Goal: Task Accomplishment & Management: Manage account settings

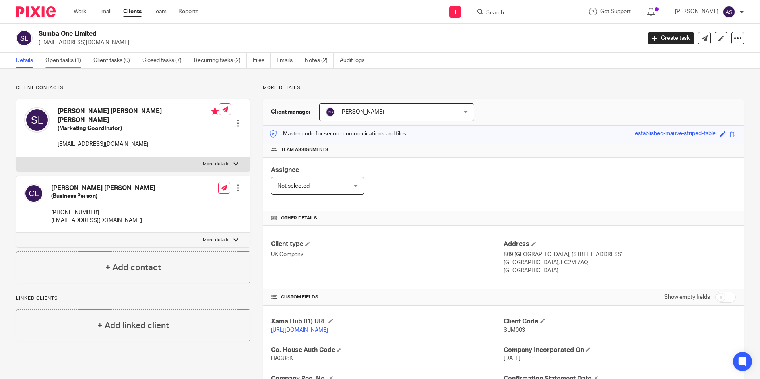
click at [72, 64] on link "Open tasks (1)" at bounding box center [66, 61] width 42 height 16
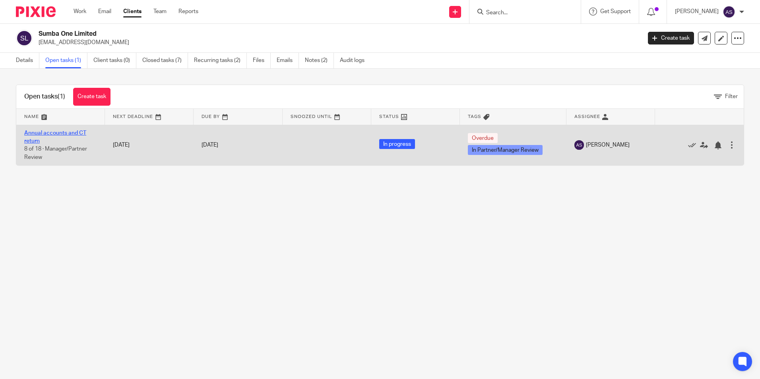
click at [59, 130] on link "Annual accounts and CT return" at bounding box center [55, 137] width 62 height 14
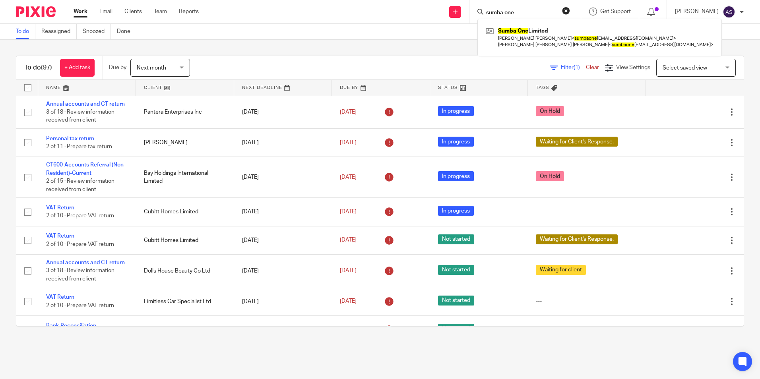
drag, startPoint x: 520, startPoint y: 31, endPoint x: 505, endPoint y: 25, distance: 16.4
click at [520, 31] on link at bounding box center [600, 37] width 232 height 25
click at [508, 14] on input "sumba one" at bounding box center [522, 13] width 72 height 7
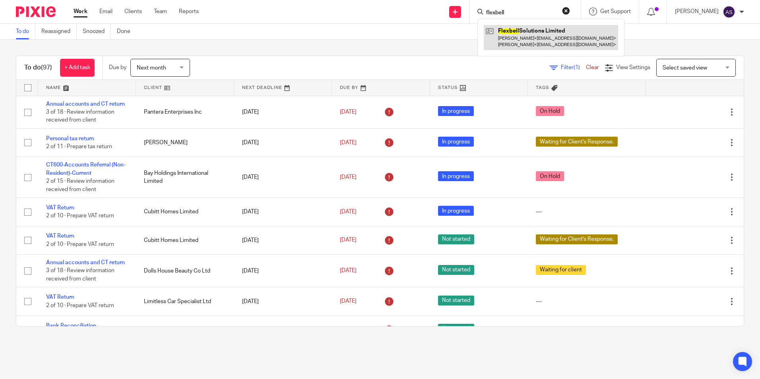
type input "flexbell"
click at [537, 33] on link at bounding box center [551, 37] width 134 height 25
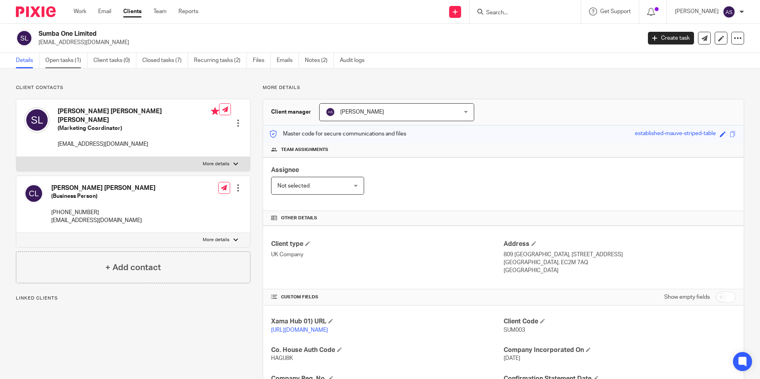
click at [68, 65] on link "Open tasks (1)" at bounding box center [66, 61] width 42 height 16
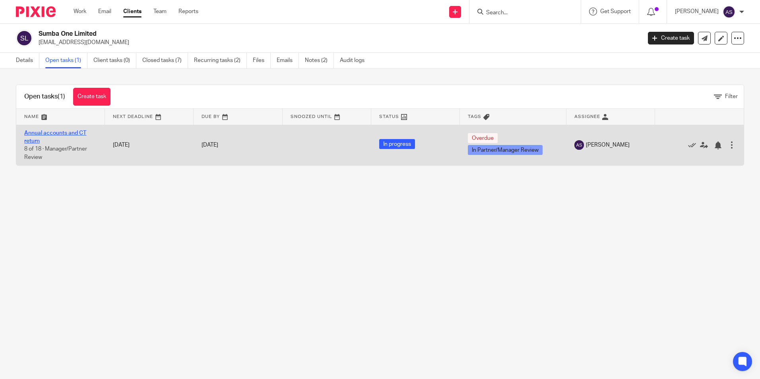
click at [47, 134] on link "Annual accounts and CT return" at bounding box center [55, 137] width 62 height 14
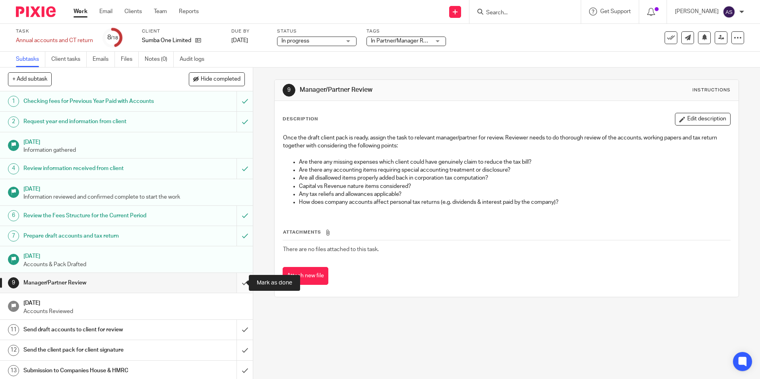
drag, startPoint x: 235, startPoint y: 282, endPoint x: 241, endPoint y: 280, distance: 6.3
click at [238, 280] on input "submit" at bounding box center [126, 283] width 253 height 20
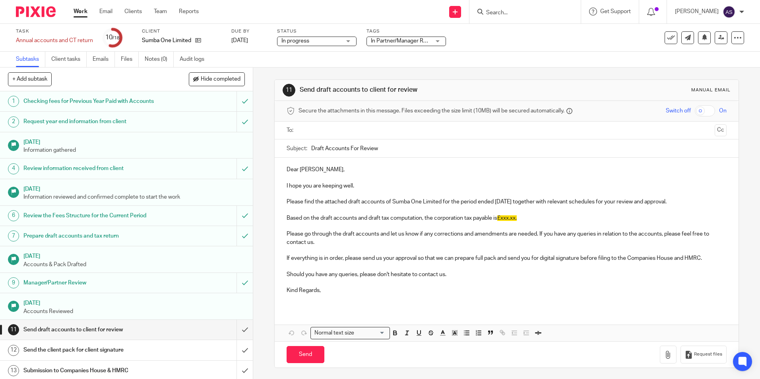
click at [529, 8] on form at bounding box center [528, 12] width 85 height 10
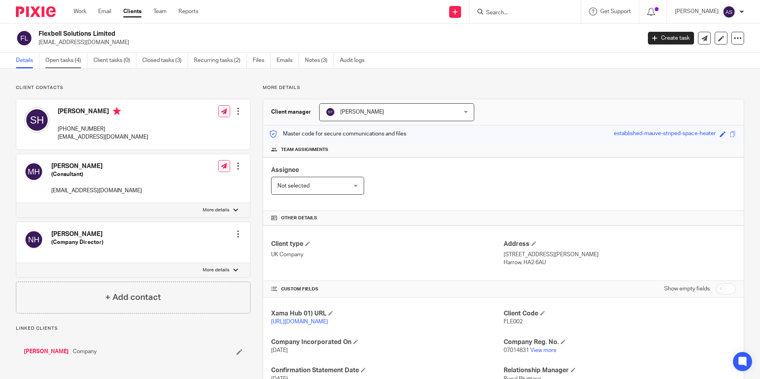
click at [68, 60] on link "Open tasks (4)" at bounding box center [66, 61] width 42 height 16
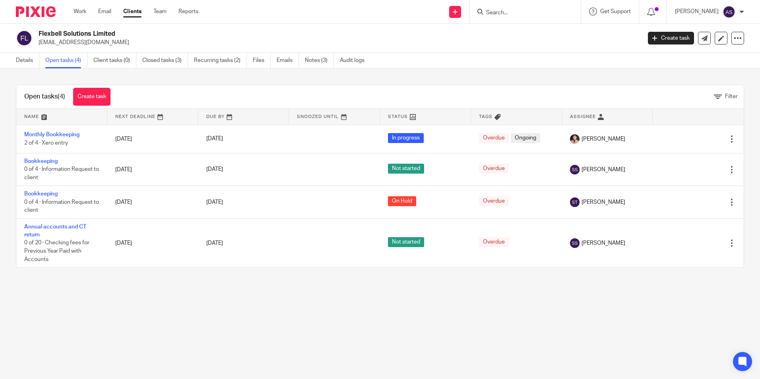
click at [513, 10] on input "Search" at bounding box center [522, 13] width 72 height 7
click at [510, 11] on input "Search" at bounding box center [522, 13] width 72 height 7
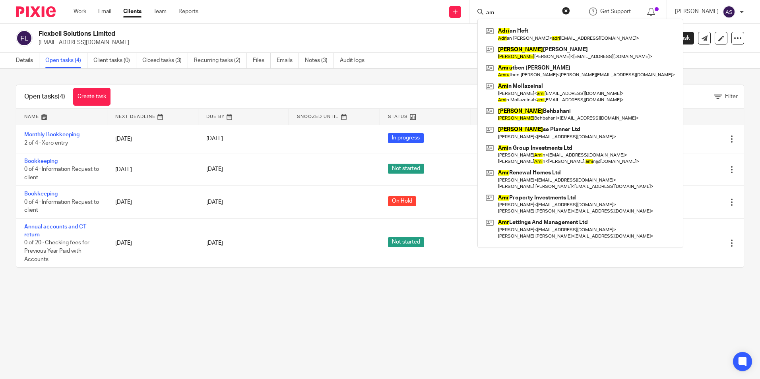
type input "a"
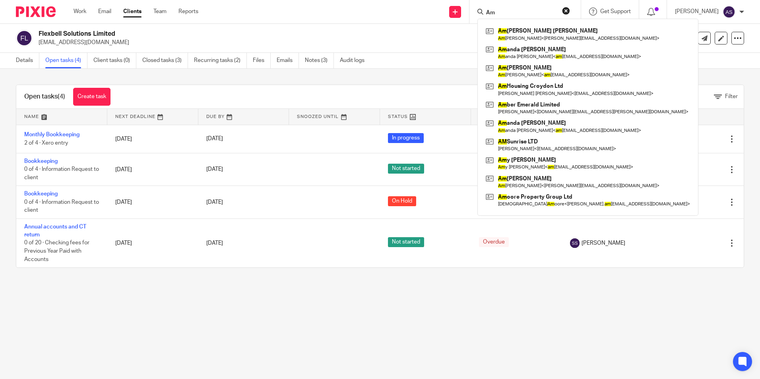
type input "A"
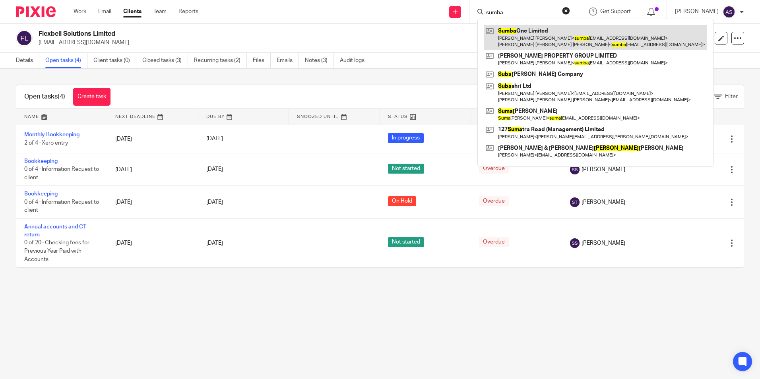
type input "sumba"
click at [535, 39] on link at bounding box center [596, 37] width 224 height 25
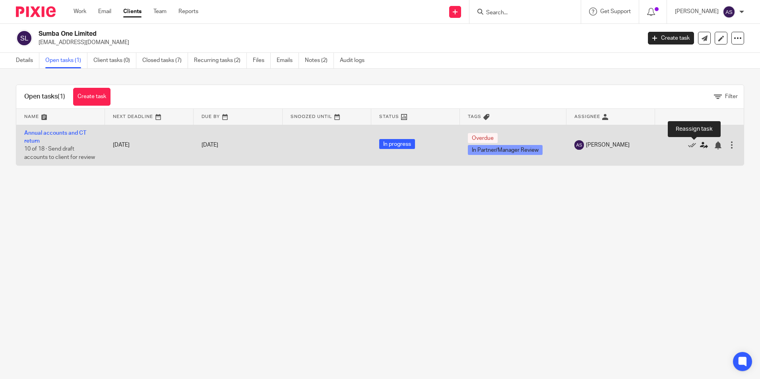
click at [700, 148] on icon at bounding box center [704, 146] width 8 height 8
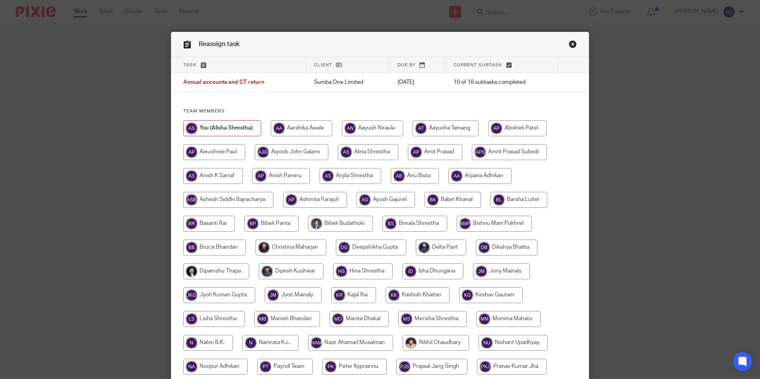
click at [439, 155] on input "radio" at bounding box center [435, 152] width 54 height 16
radio input "true"
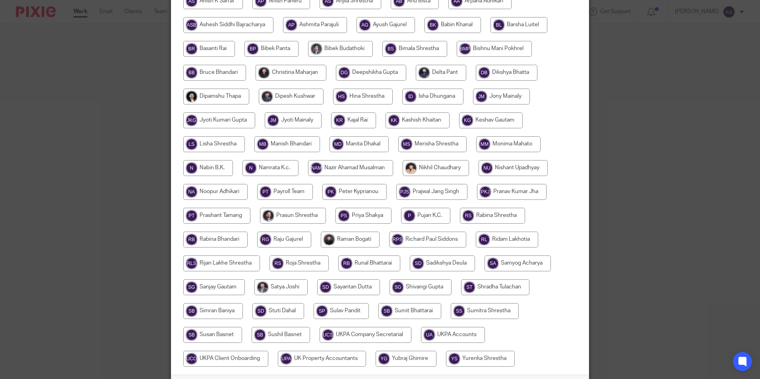
scroll to position [236, 0]
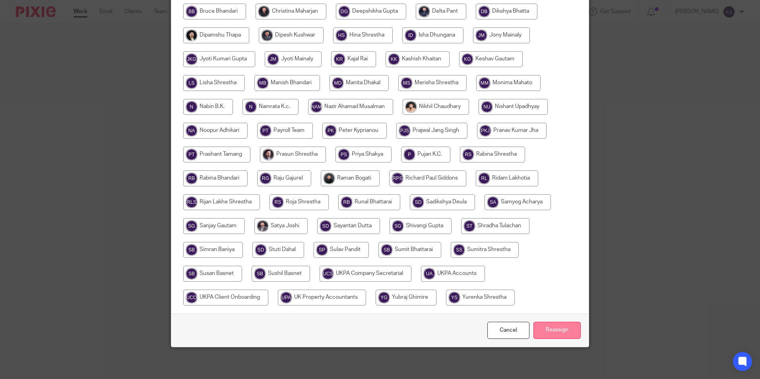
click at [547, 325] on input "Reassign" at bounding box center [557, 330] width 47 height 17
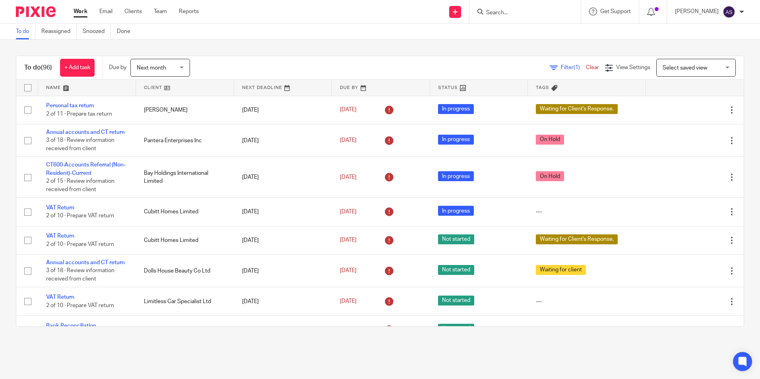
click at [408, 14] on input "Search" at bounding box center [522, 13] width 72 height 7
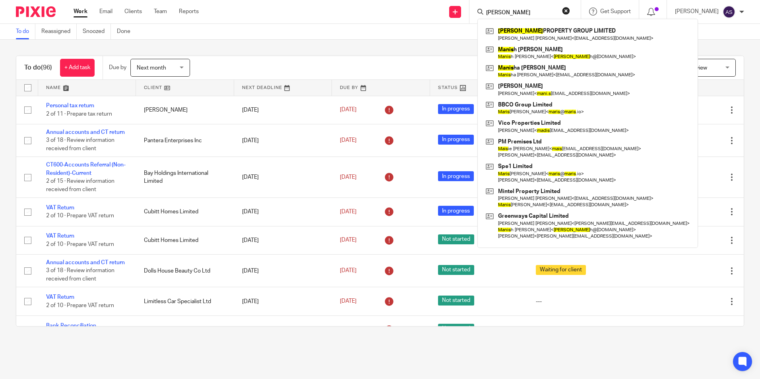
click at [408, 12] on input "mavis" at bounding box center [522, 13] width 72 height 7
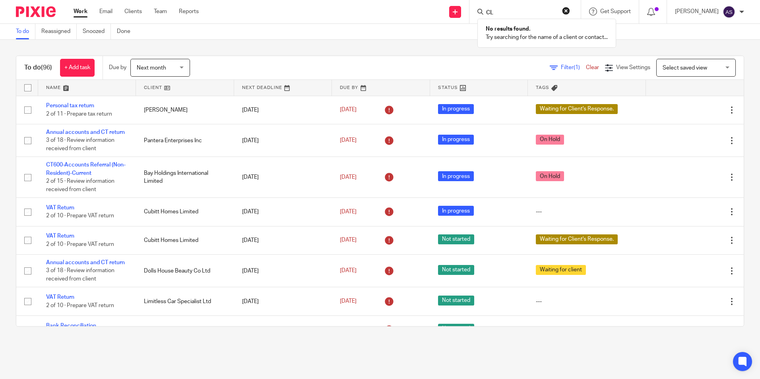
type input "C"
